Goal: Task Accomplishment & Management: Complete application form

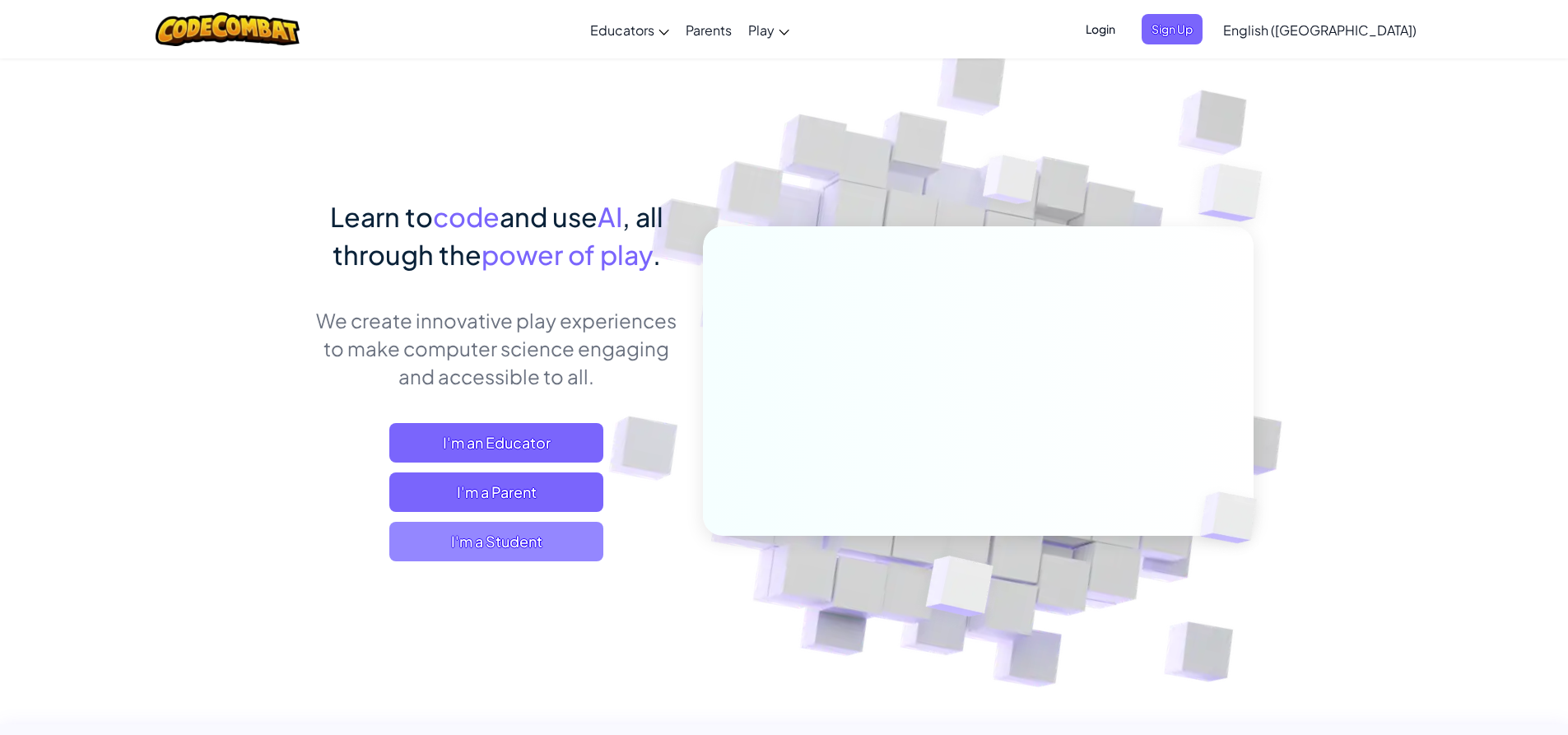
click at [525, 555] on span "I'm a Student" at bounding box center [496, 541] width 214 height 40
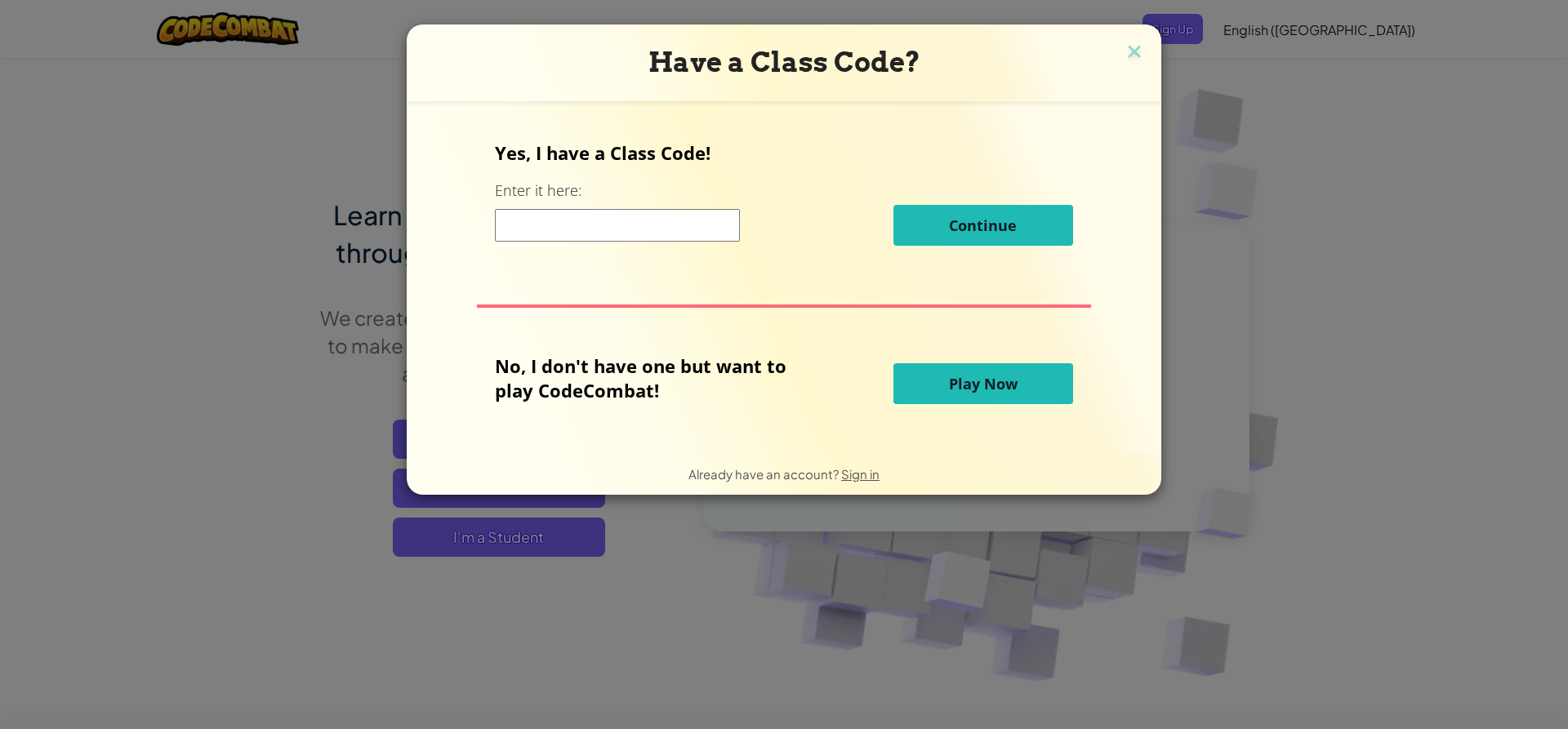
click at [663, 222] on input at bounding box center [617, 225] width 245 height 33
type input "PoolSouthSpell"
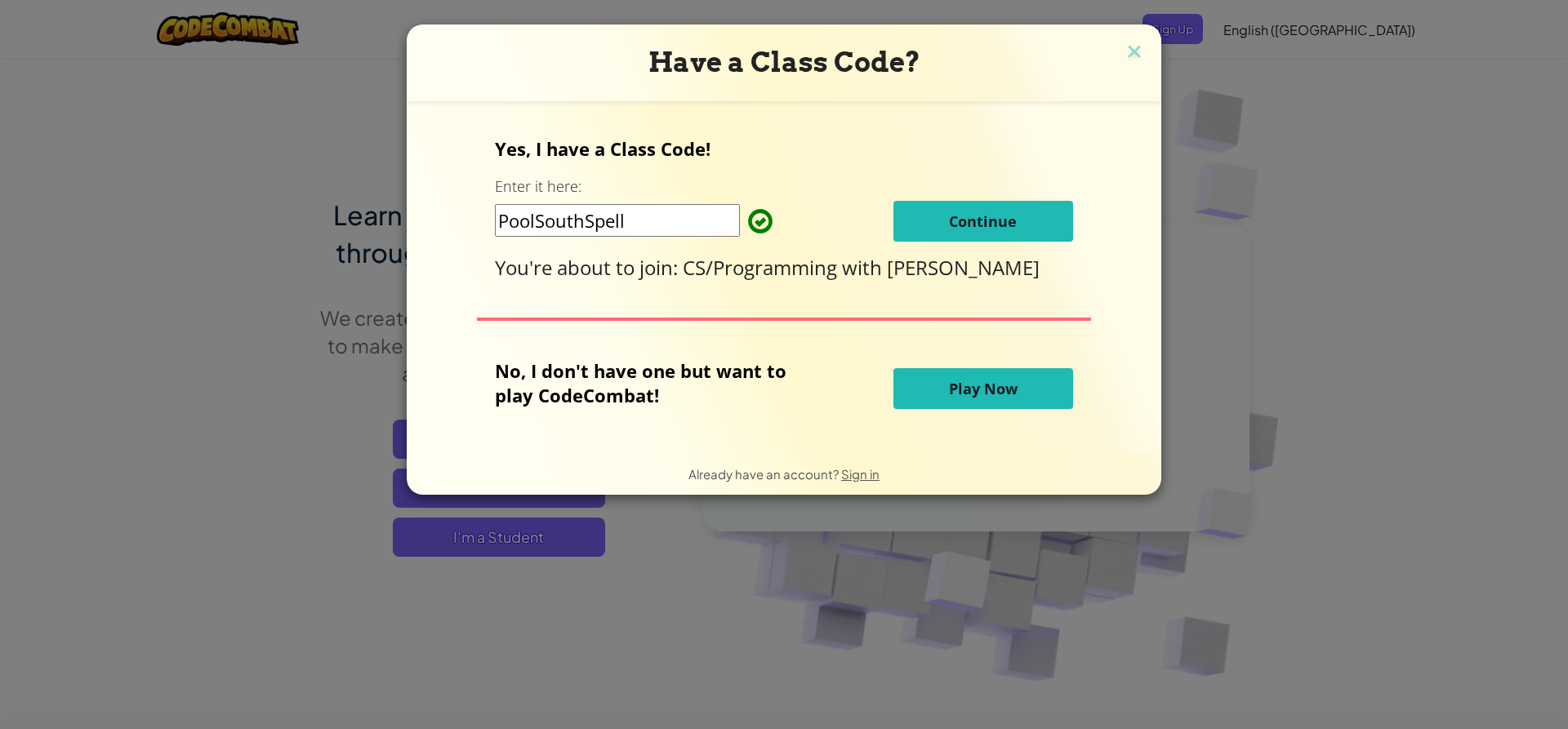
click at [938, 231] on button "Continue" at bounding box center [982, 221] width 179 height 41
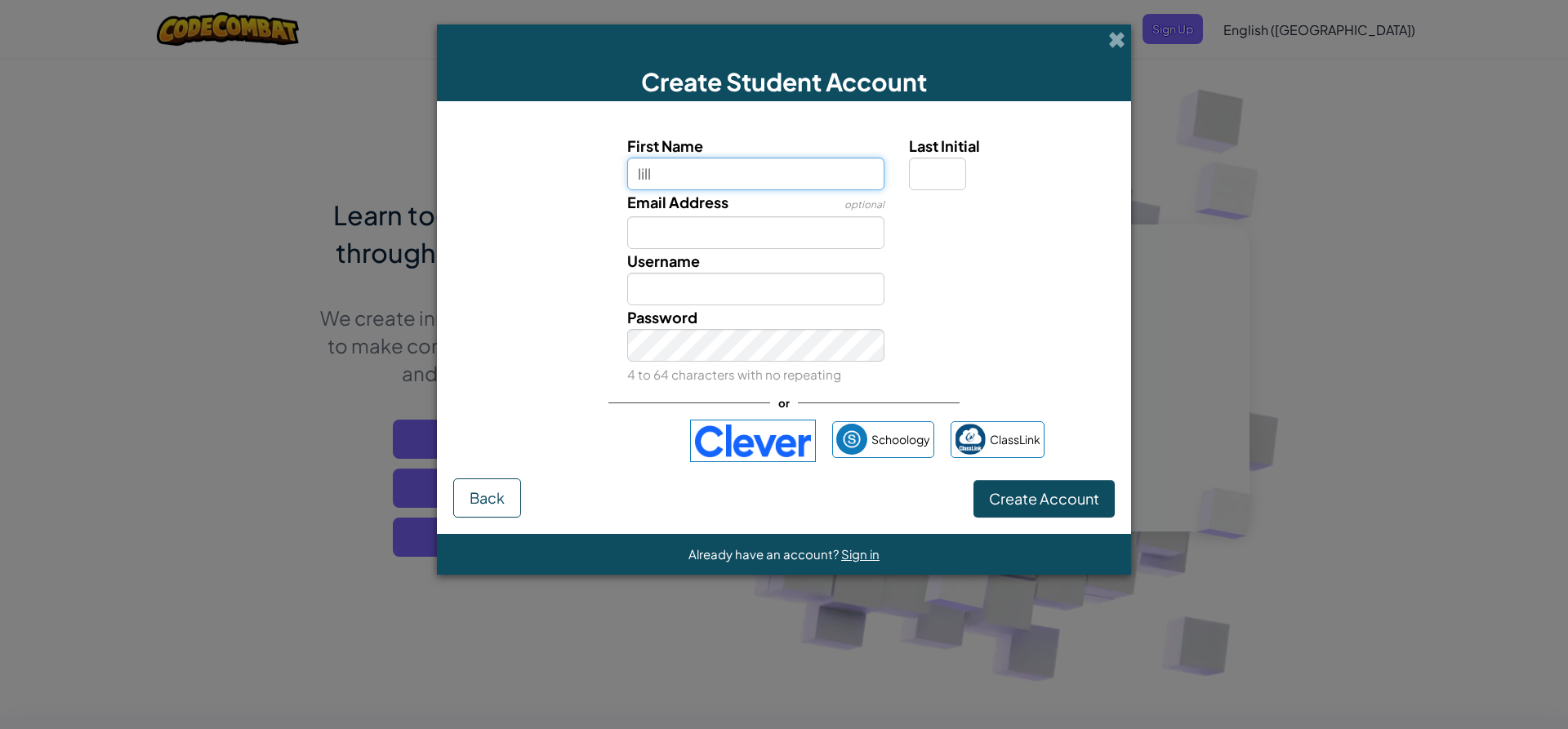
type input "lillyanna"
type input "Lillyanna"
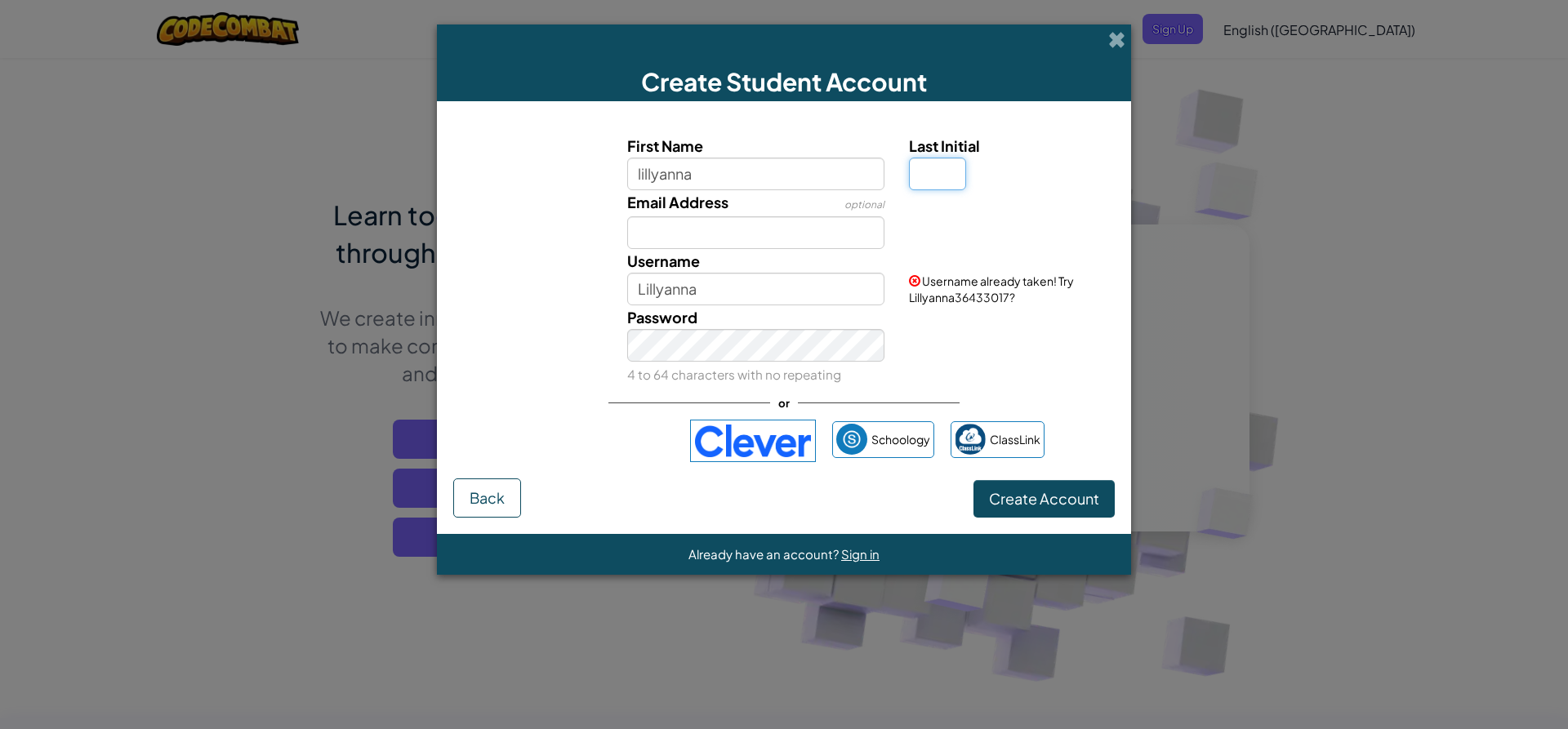
click at [952, 181] on input "Last Initial" at bounding box center [937, 174] width 57 height 33
type input "K"
type input "LillyannaK"
click at [792, 237] on input "Email Address" at bounding box center [755, 232] width 258 height 33
type input "[EMAIL_ADDRESS][DOMAIN_NAME]"
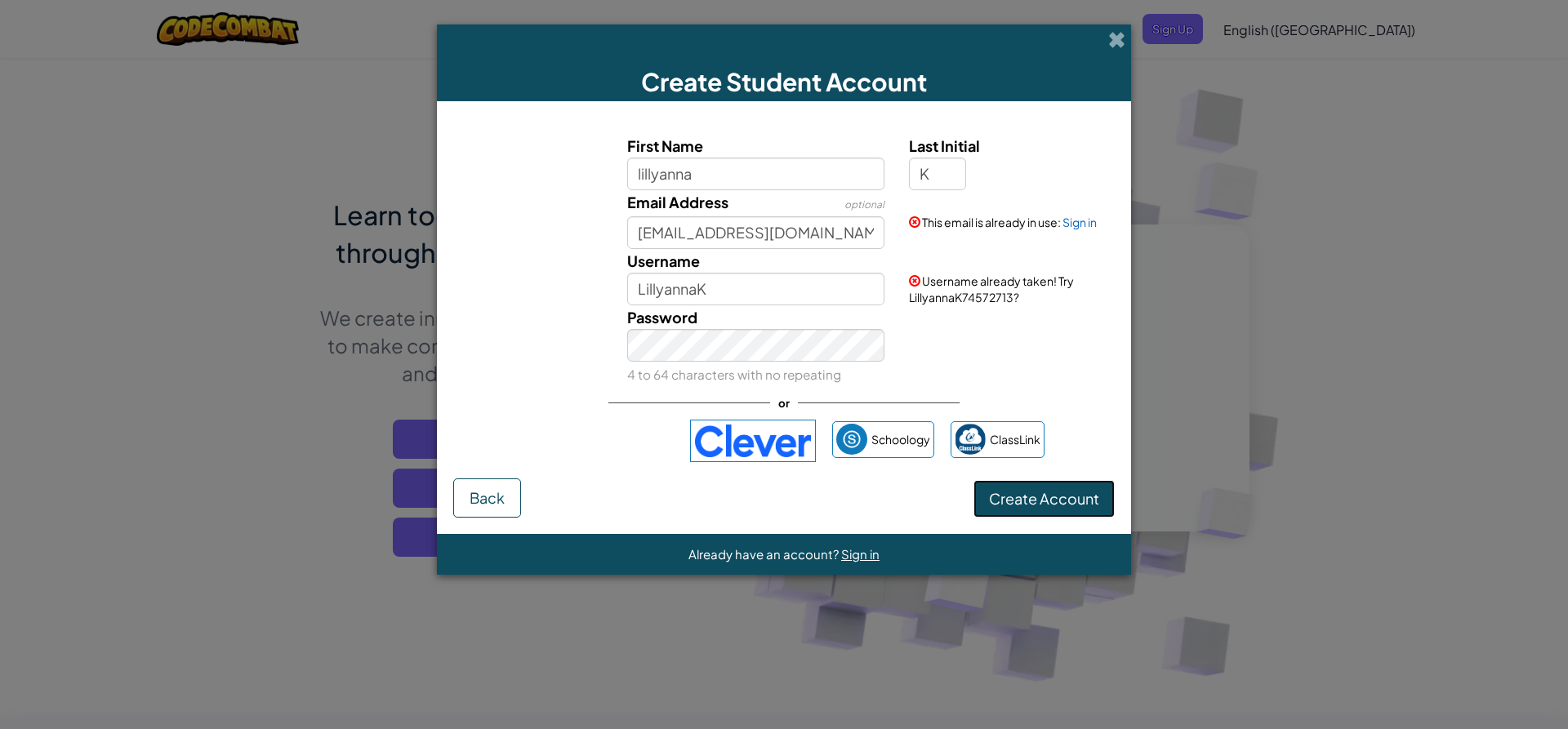
click at [991, 489] on span "Create Account" at bounding box center [1043, 498] width 110 height 19
click at [1004, 499] on button "Create Account" at bounding box center [1043, 498] width 141 height 37
click at [845, 285] on input "LillyannaK" at bounding box center [755, 289] width 258 height 33
type input "L"
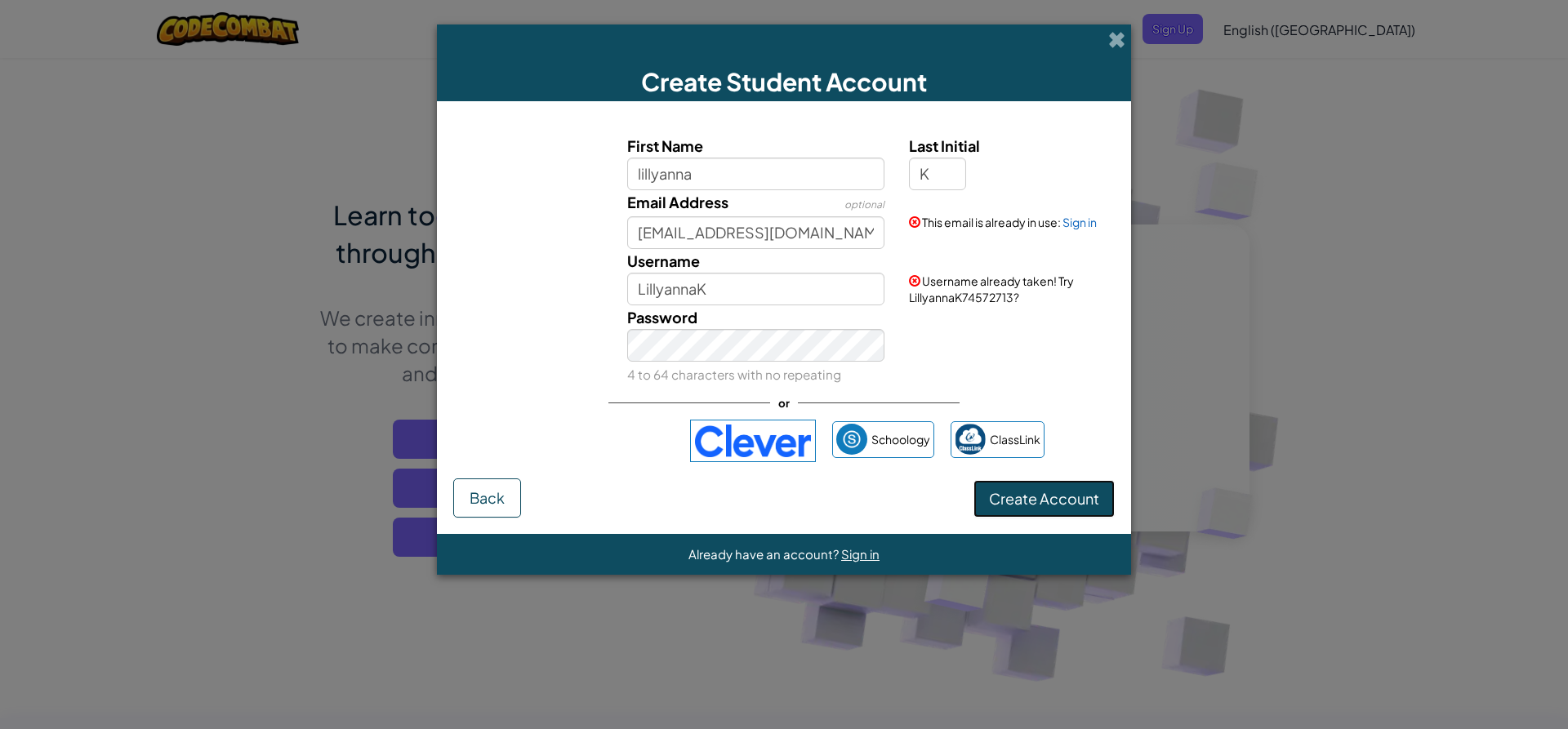
click at [1001, 496] on button "Create Account" at bounding box center [1043, 498] width 141 height 37
click at [1012, 499] on button "Create Account" at bounding box center [1043, 498] width 141 height 37
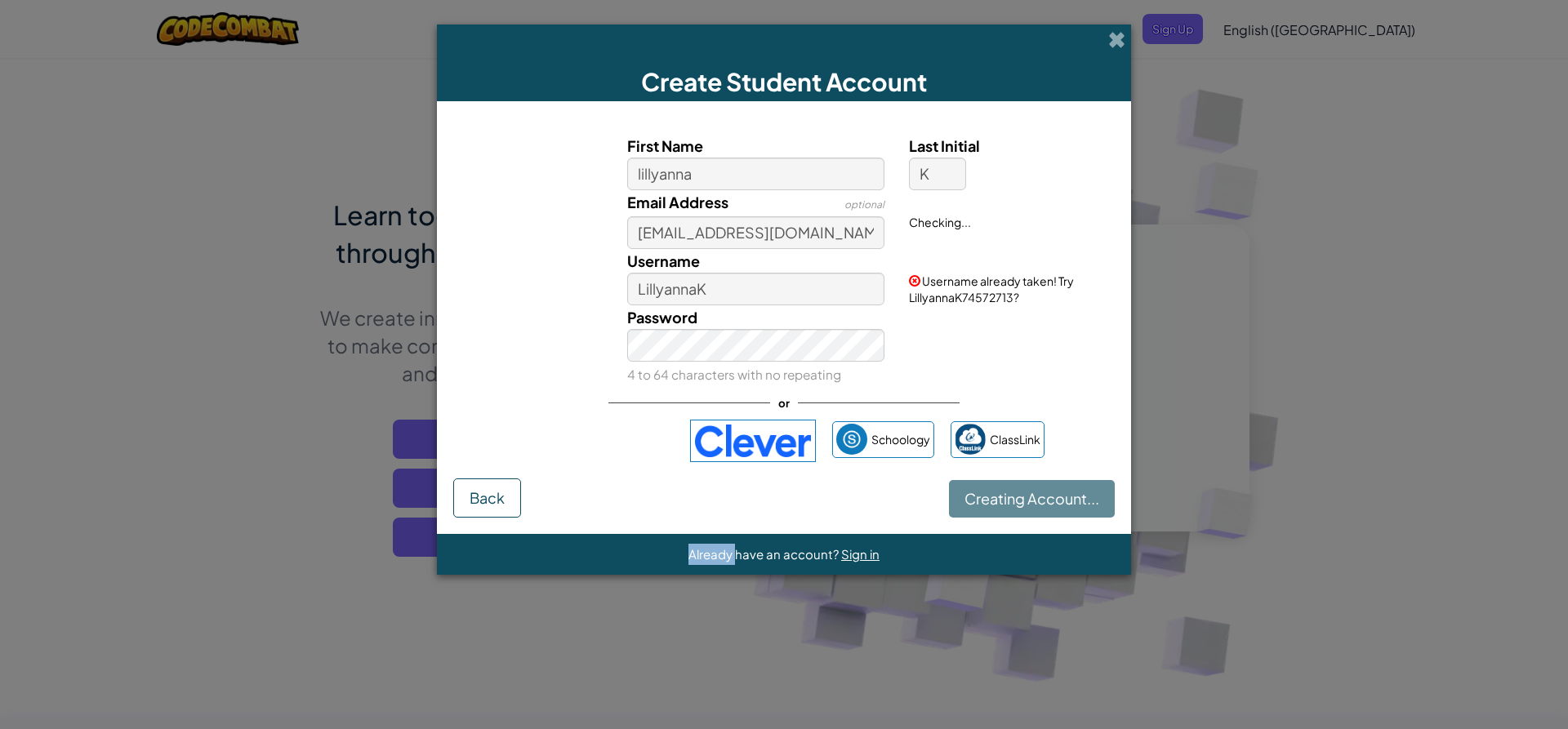
click at [1012, 499] on div "Creating Account... Back" at bounding box center [784, 498] width 661 height 39
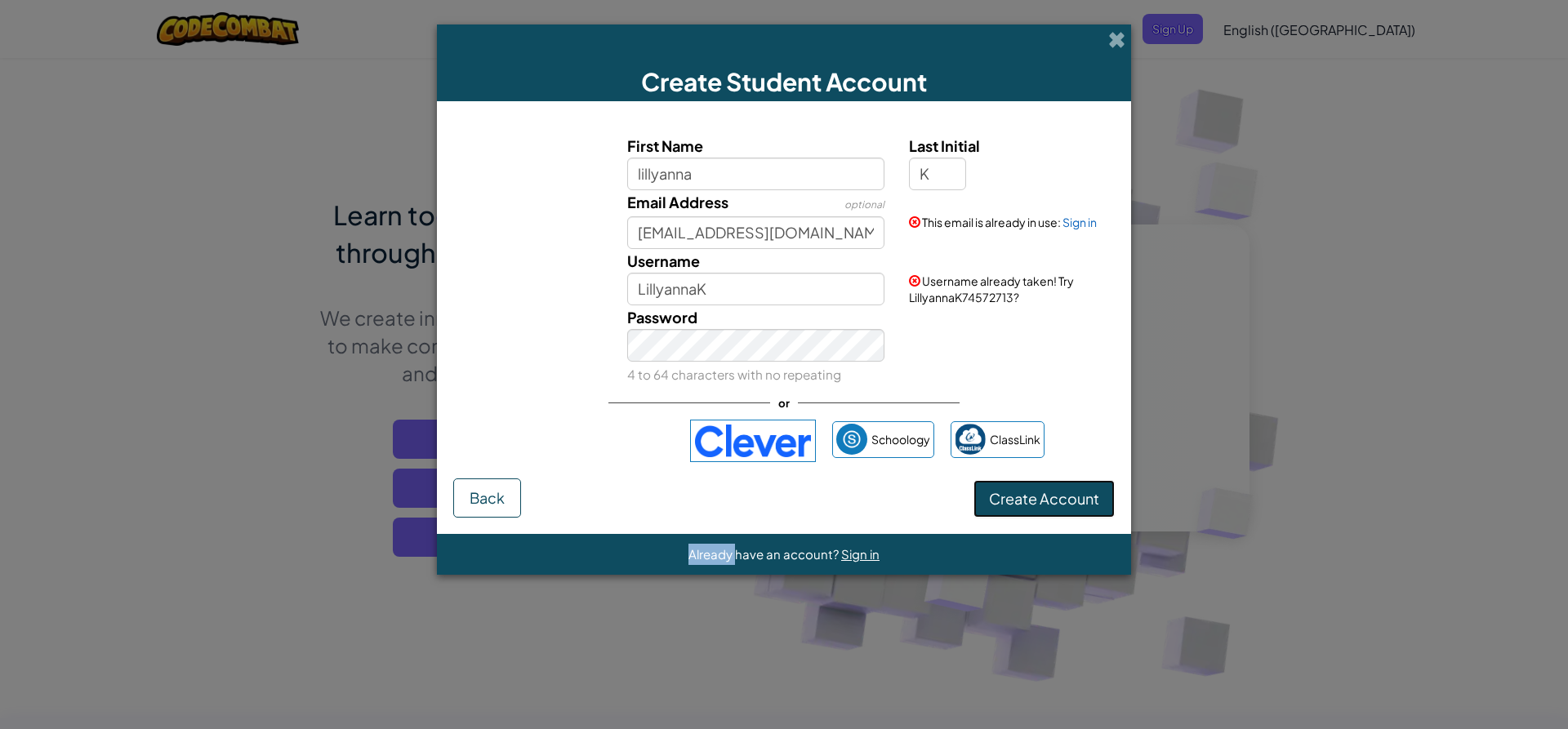
click at [1012, 499] on button "Create Account" at bounding box center [1043, 498] width 141 height 37
click at [781, 295] on input "LillyannaK" at bounding box center [755, 289] width 258 height 33
type input "[PERSON_NAME]"
click at [989, 480] on button "Create Account" at bounding box center [1043, 498] width 141 height 37
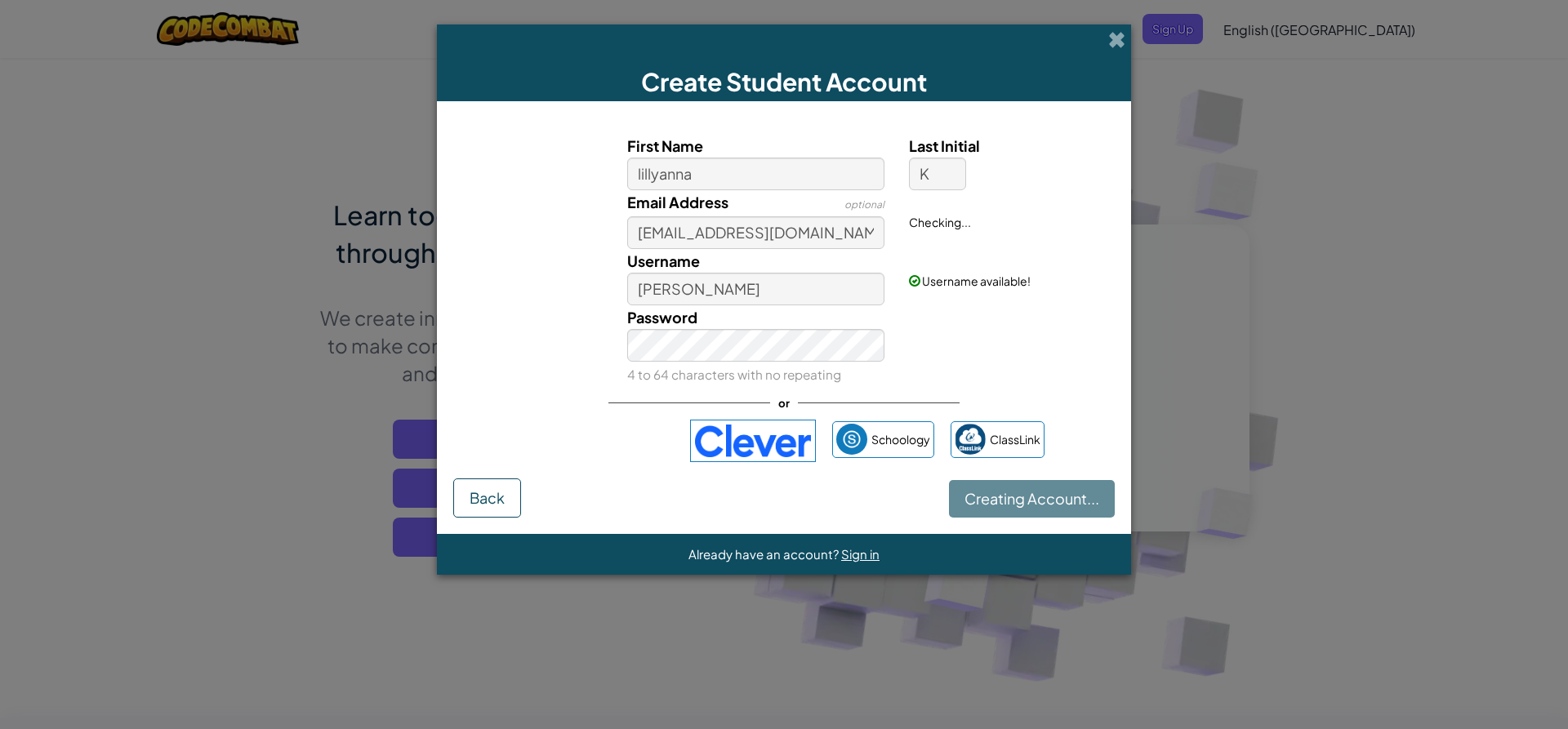
click at [994, 489] on div "Creating Account... Back" at bounding box center [784, 498] width 661 height 39
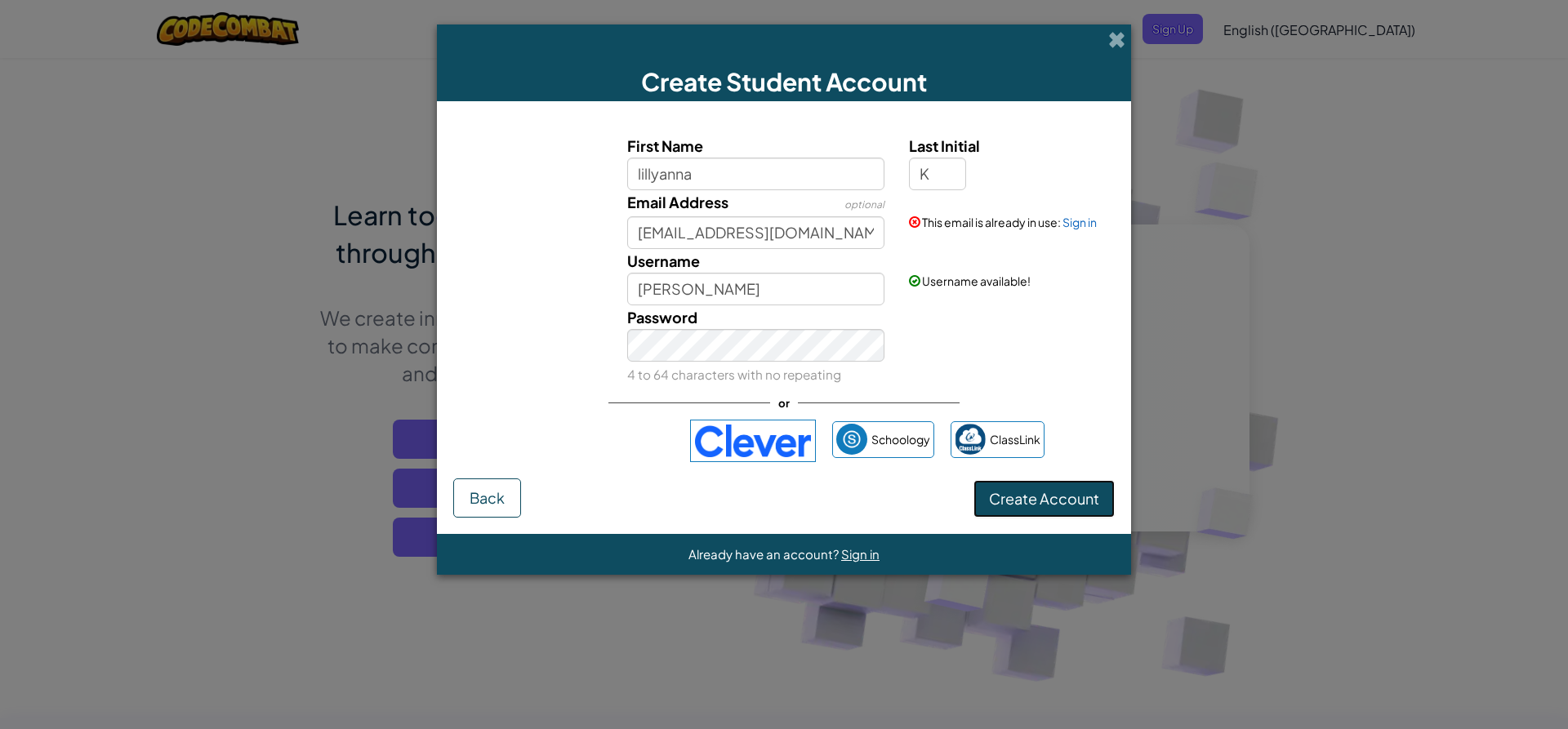
click at [994, 489] on button "Create Account" at bounding box center [1043, 498] width 141 height 37
click at [1085, 229] on link "Sign in" at bounding box center [1080, 222] width 35 height 15
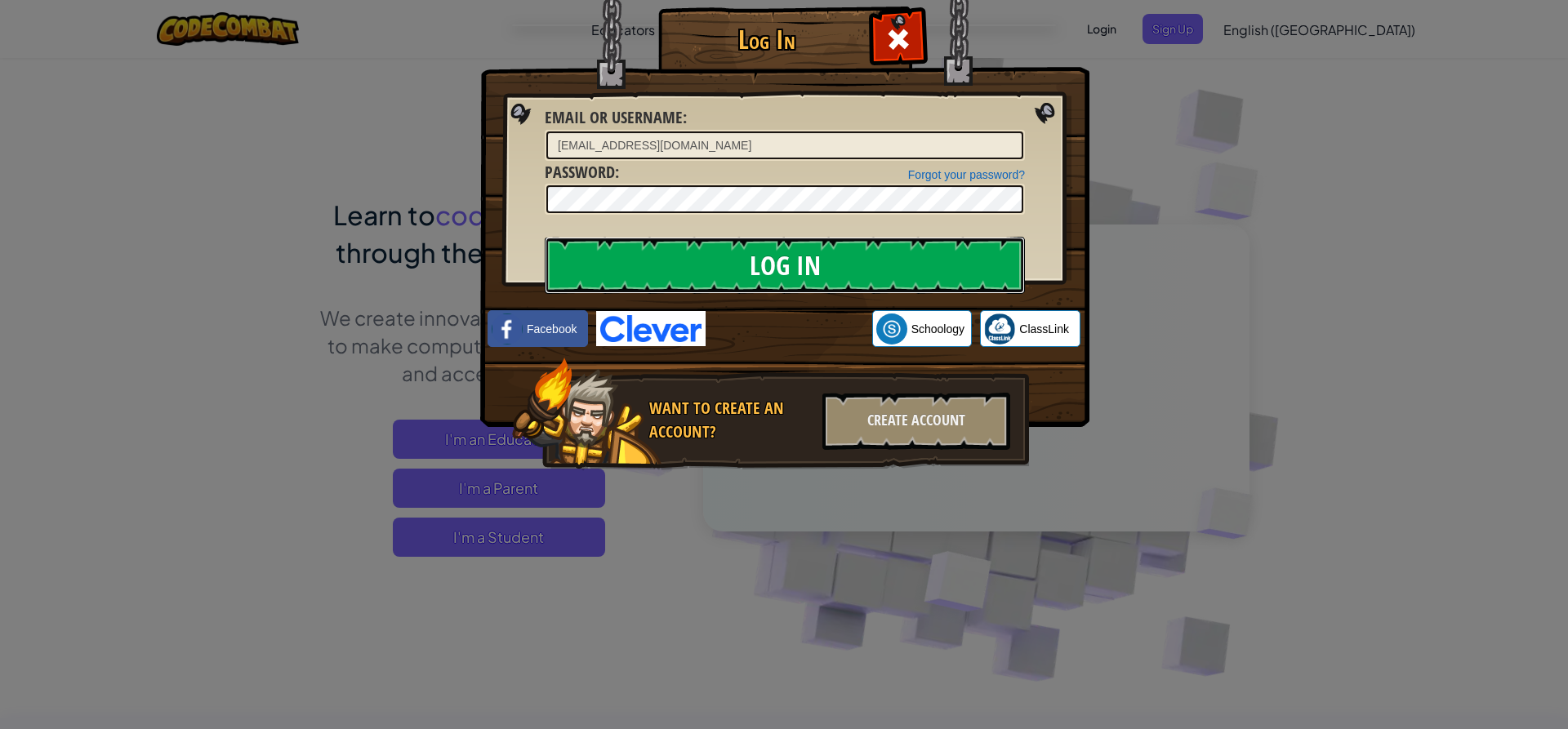
click at [948, 254] on input "Log In" at bounding box center [784, 265] width 480 height 57
click at [839, 268] on input "Log In" at bounding box center [784, 265] width 480 height 57
